Goal: Find specific page/section: Find specific page/section

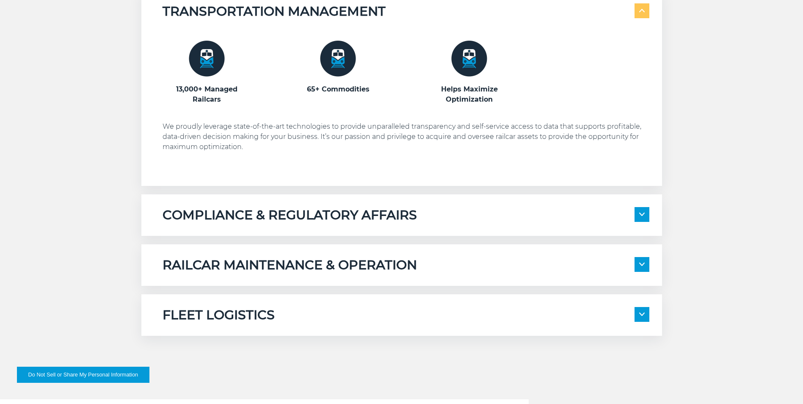
scroll to position [592, 0]
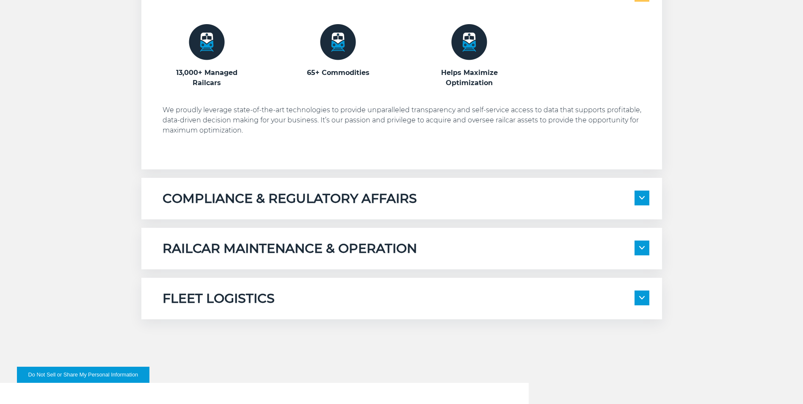
click at [649, 248] on span at bounding box center [641, 247] width 15 height 15
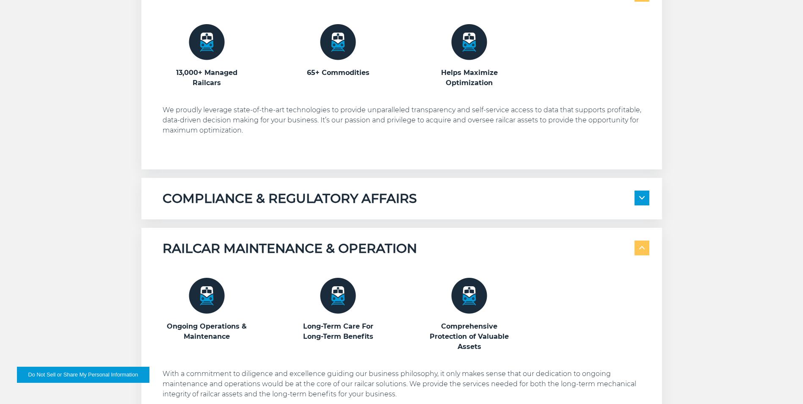
click at [639, 198] on img at bounding box center [642, 197] width 6 height 3
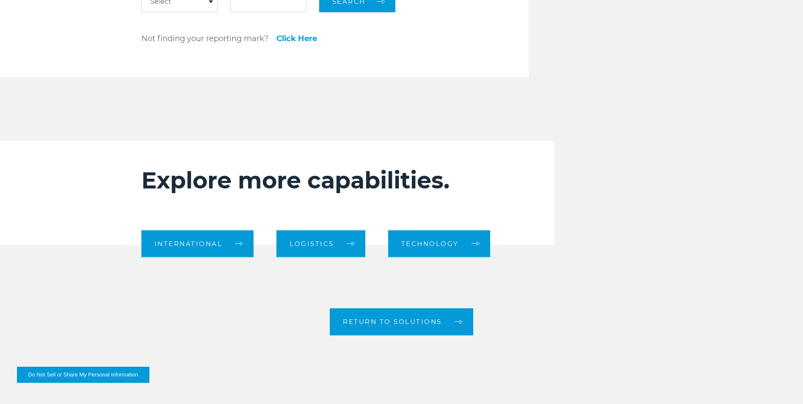
scroll to position [1439, 0]
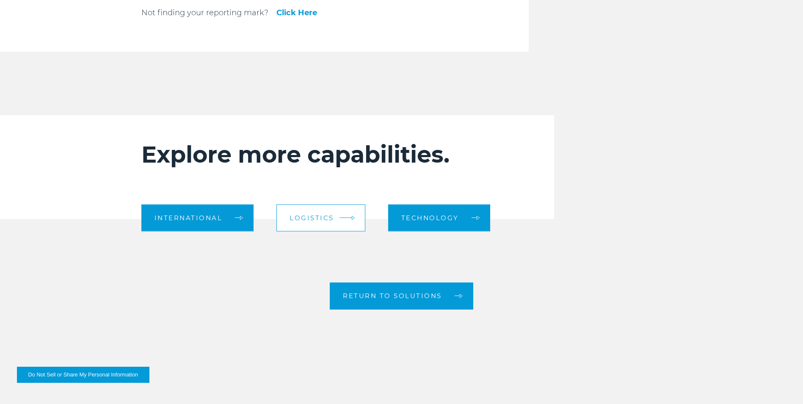
click at [336, 221] on link "Logistics" at bounding box center [320, 217] width 89 height 27
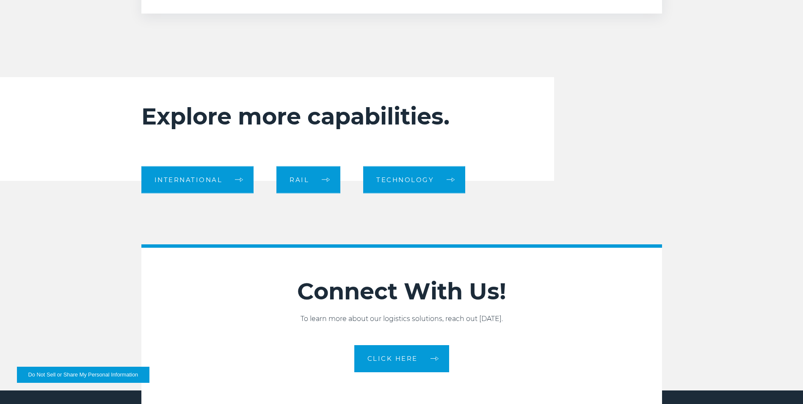
scroll to position [931, 0]
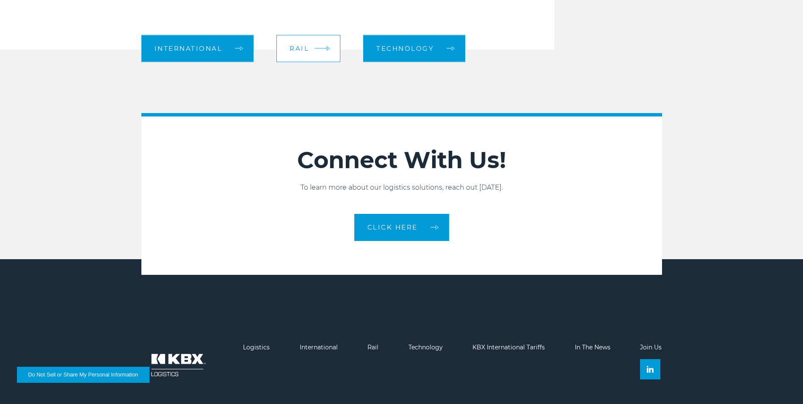
click at [313, 47] on link "Rail" at bounding box center [308, 48] width 64 height 27
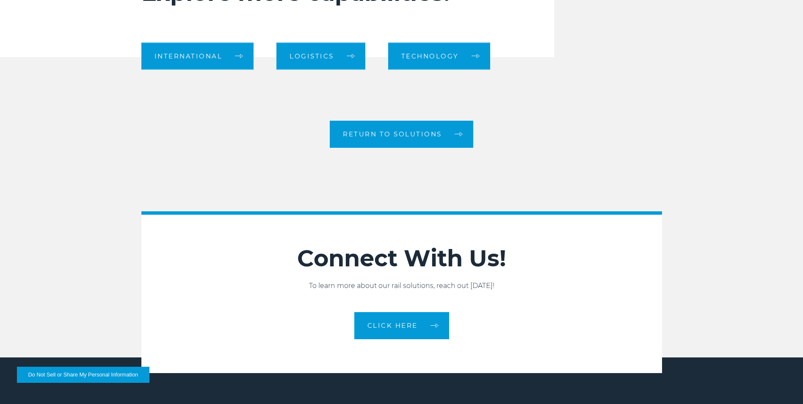
scroll to position [1419, 0]
